Goal: Task Accomplishment & Management: Complete application form

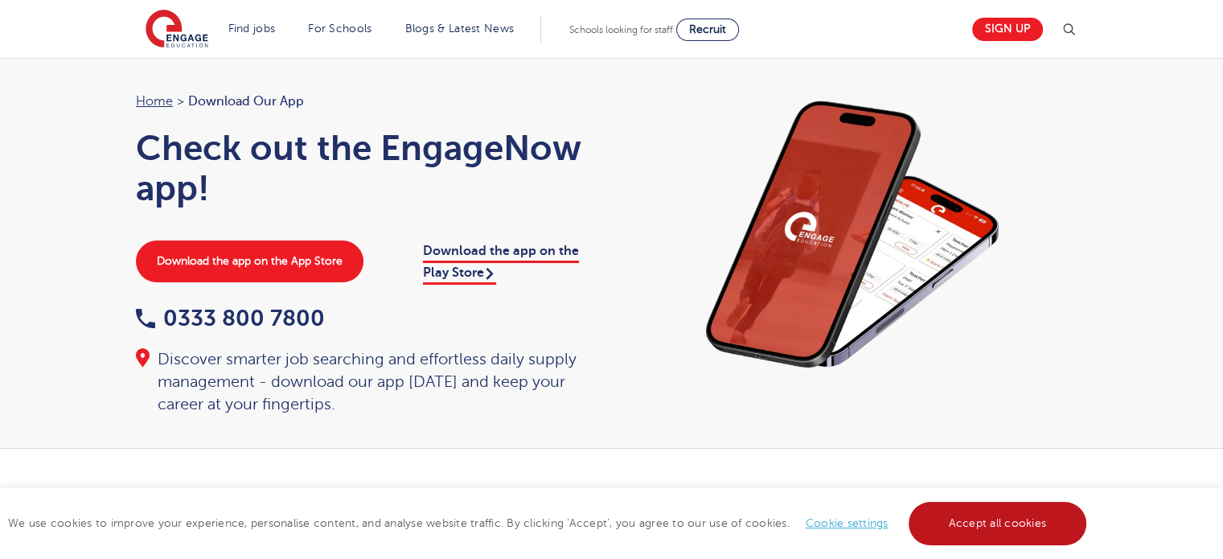
click at [1039, 521] on link "Accept all cookies" at bounding box center [998, 523] width 179 height 43
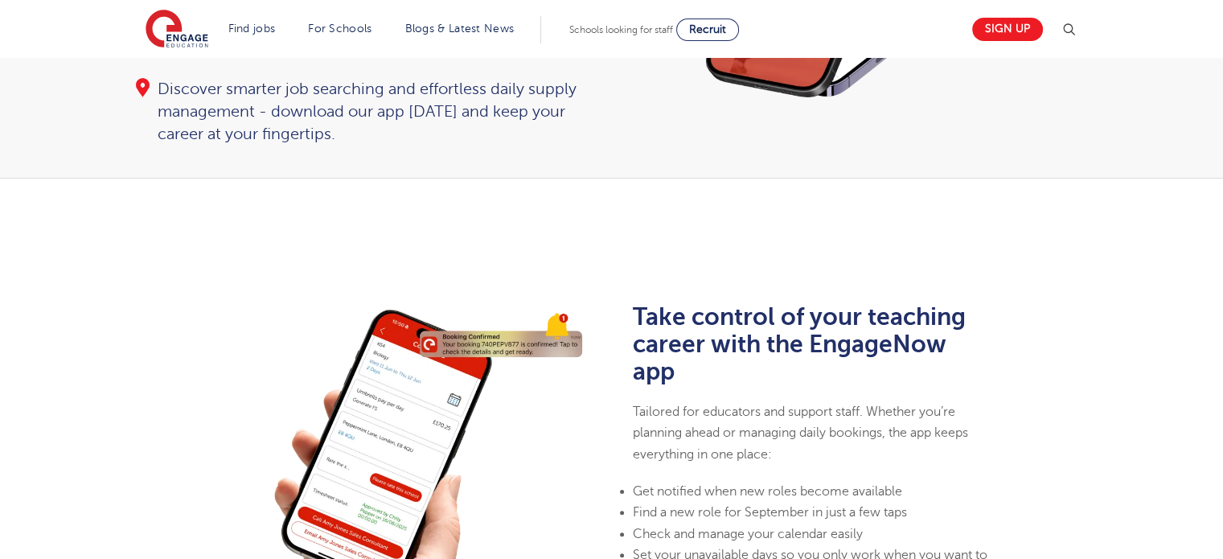
scroll to position [256, 0]
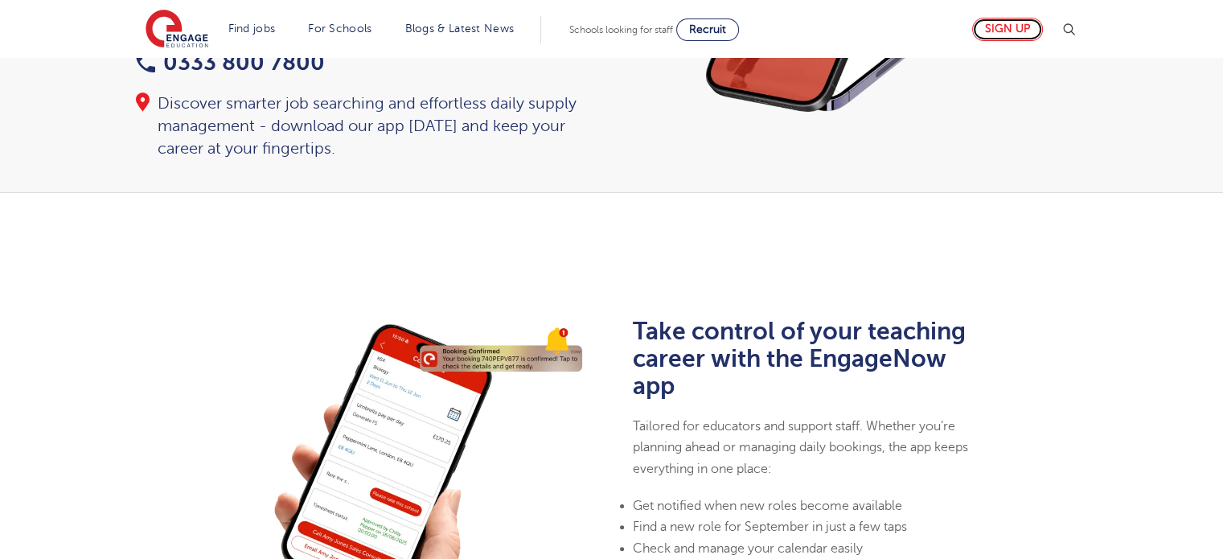
click at [1008, 22] on link "Sign up" at bounding box center [1007, 29] width 71 height 23
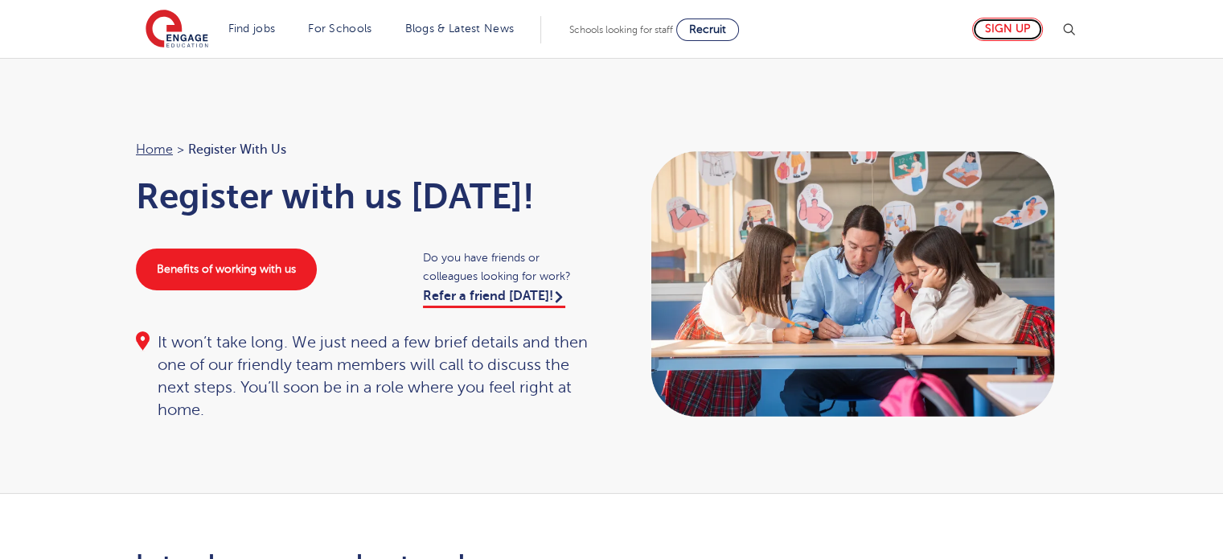
click at [1018, 28] on link "Sign up" at bounding box center [1007, 29] width 71 height 23
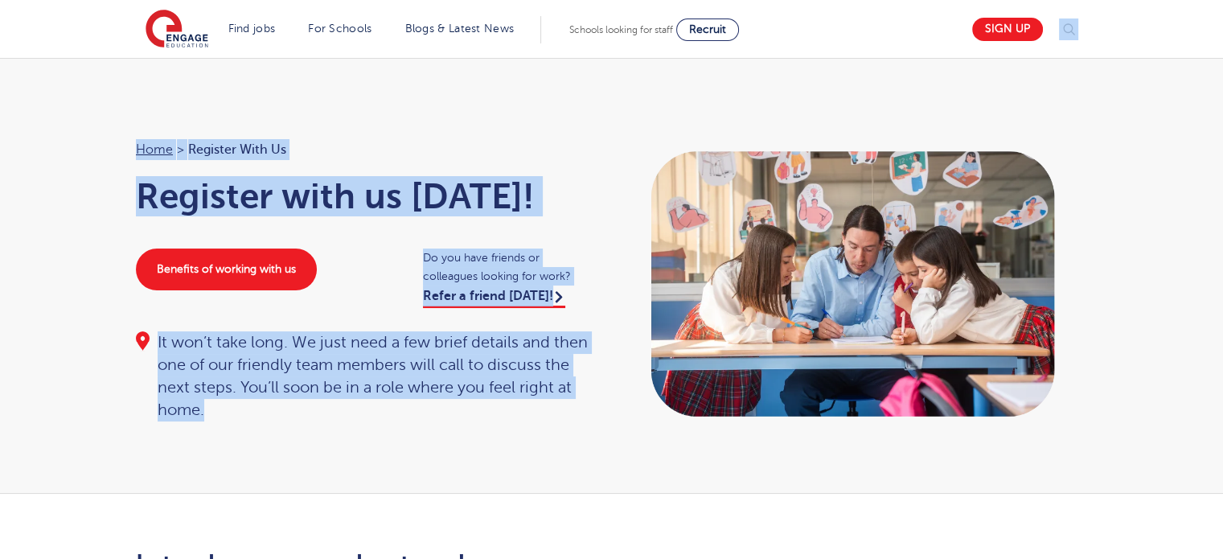
drag, startPoint x: 1223, startPoint y: 54, endPoint x: 1224, endPoint y: 81, distance: 27.4
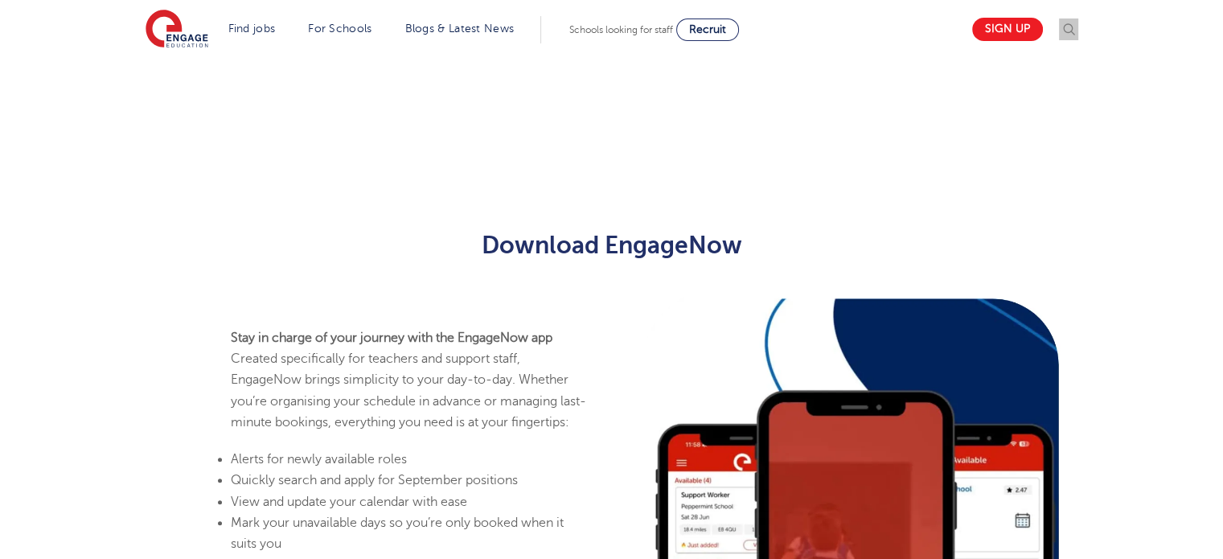
scroll to position [736, 0]
